Goal: Navigation & Orientation: Find specific page/section

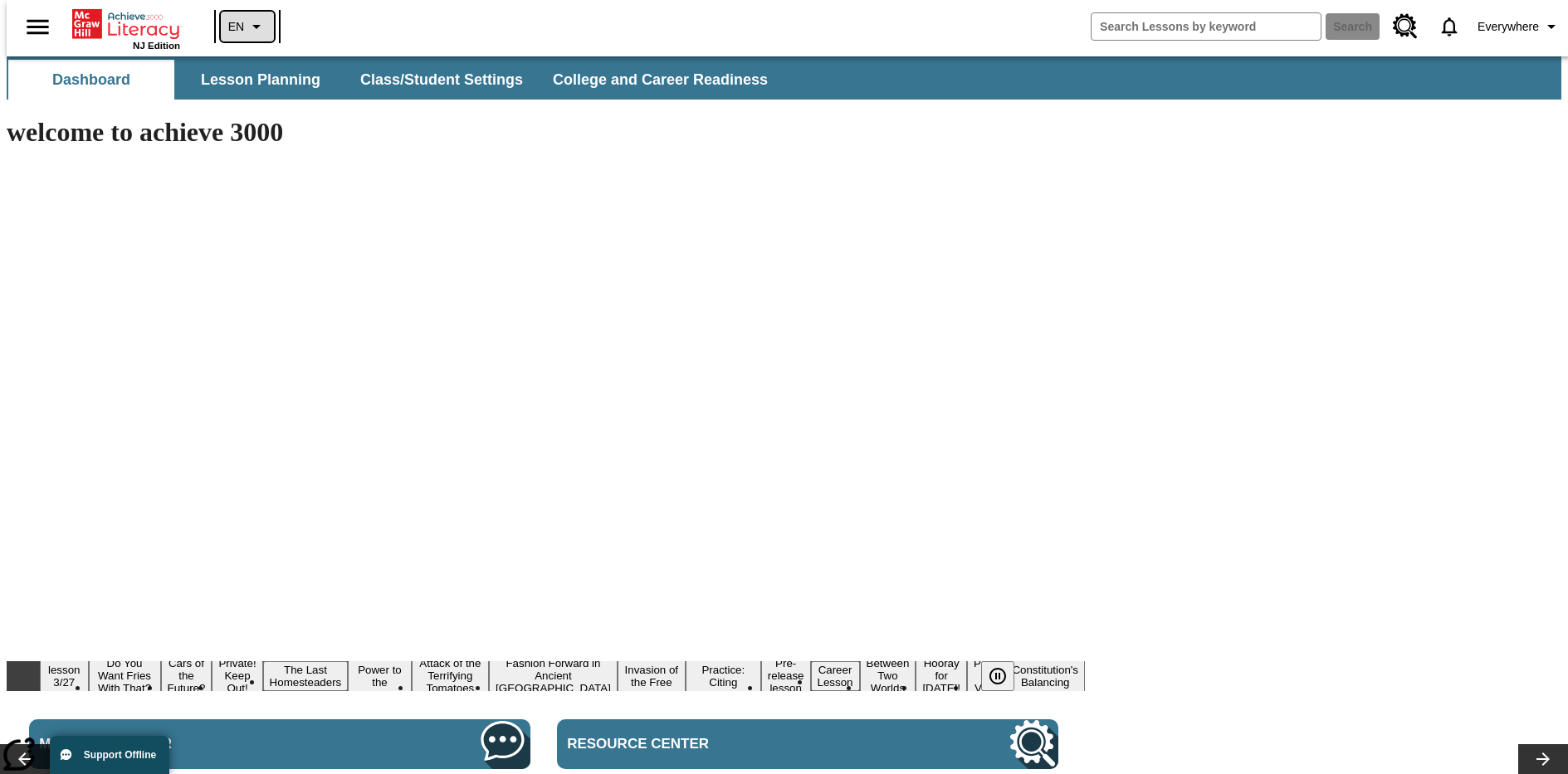
click at [247, 27] on icon "Language: EN, Select a language" at bounding box center [257, 27] width 20 height 20
